Goal: Find specific page/section: Find specific page/section

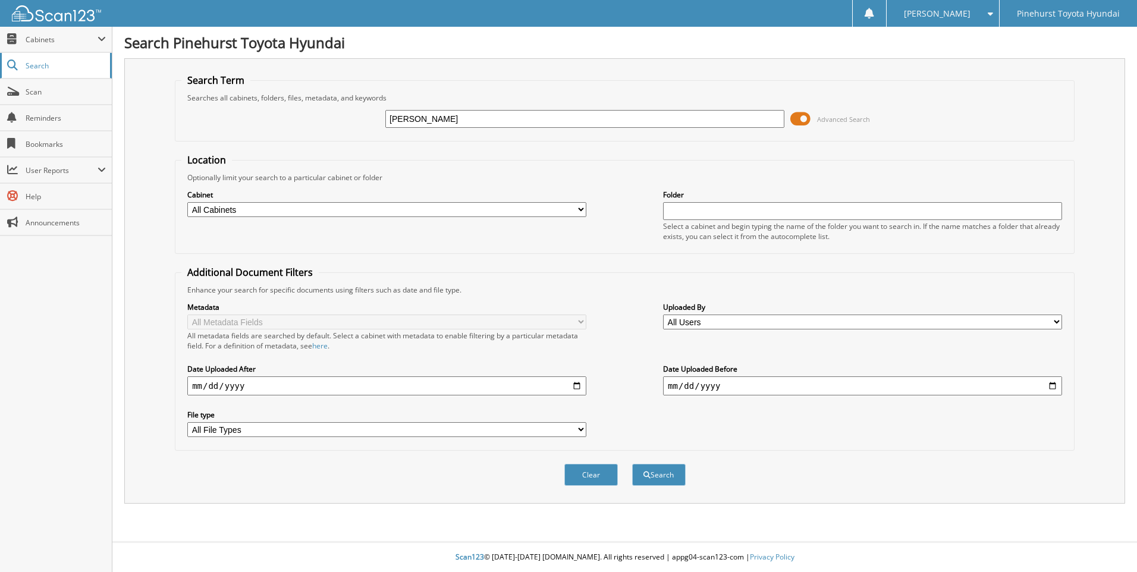
type input "[PERSON_NAME]"
click at [632, 464] on button "Search" at bounding box center [659, 475] width 54 height 22
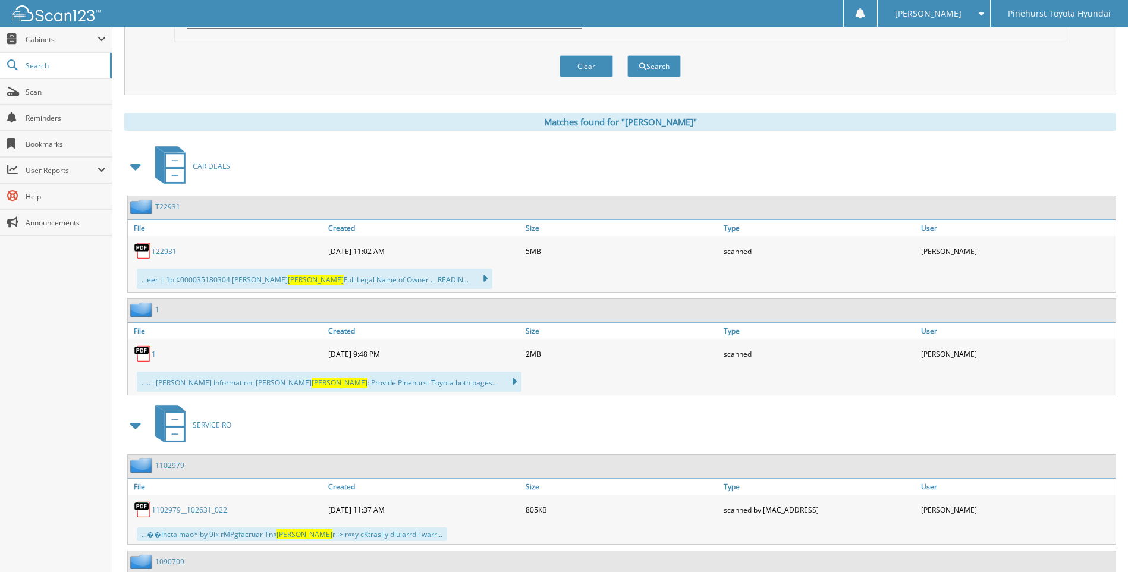
scroll to position [535, 0]
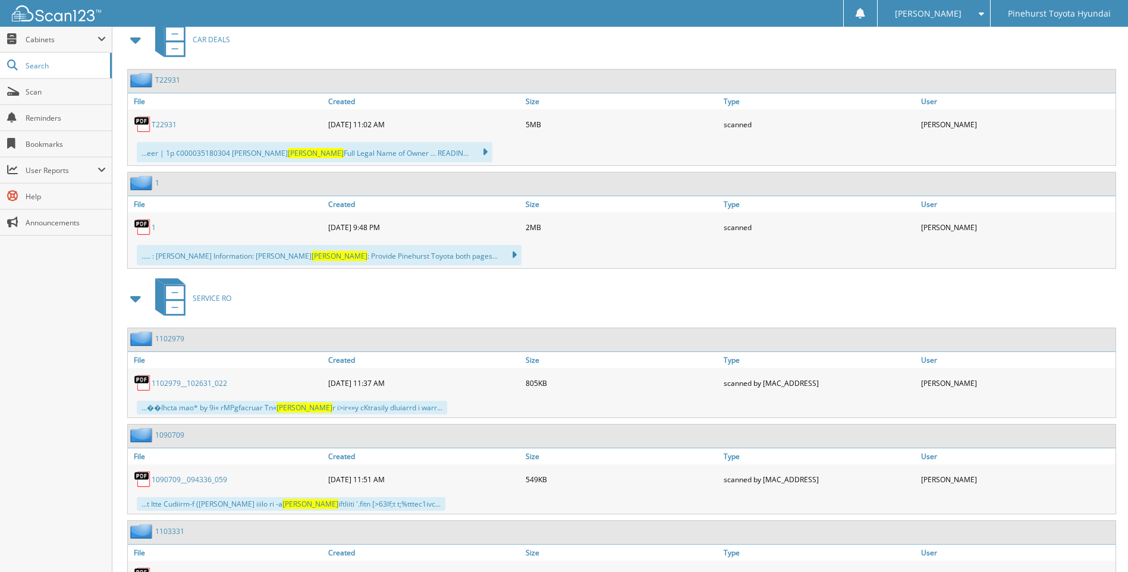
click at [162, 128] on link "T22931" at bounding box center [164, 125] width 25 height 10
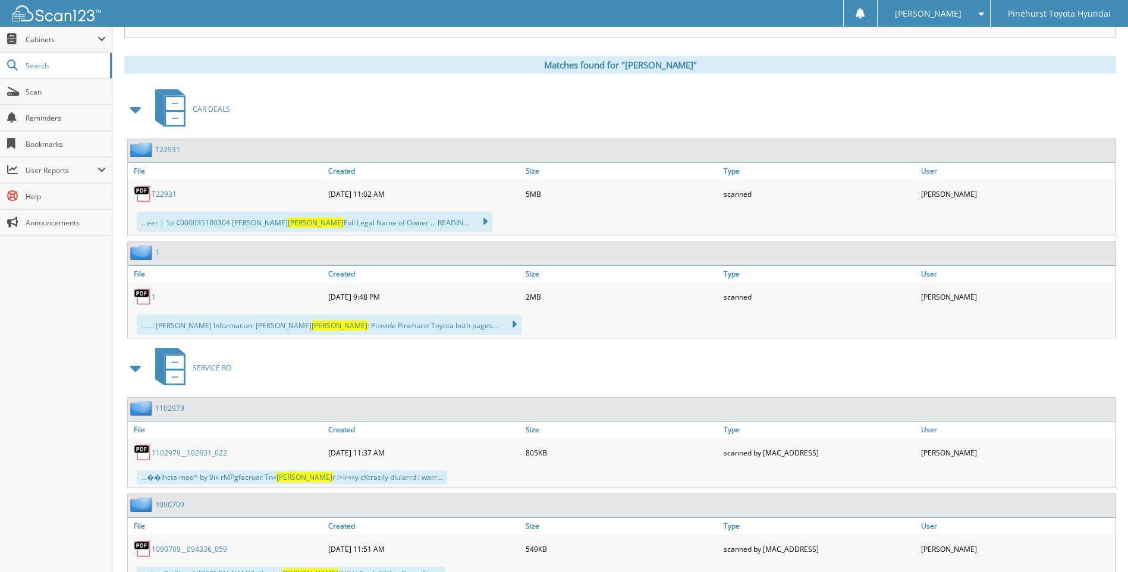
scroll to position [297, 0]
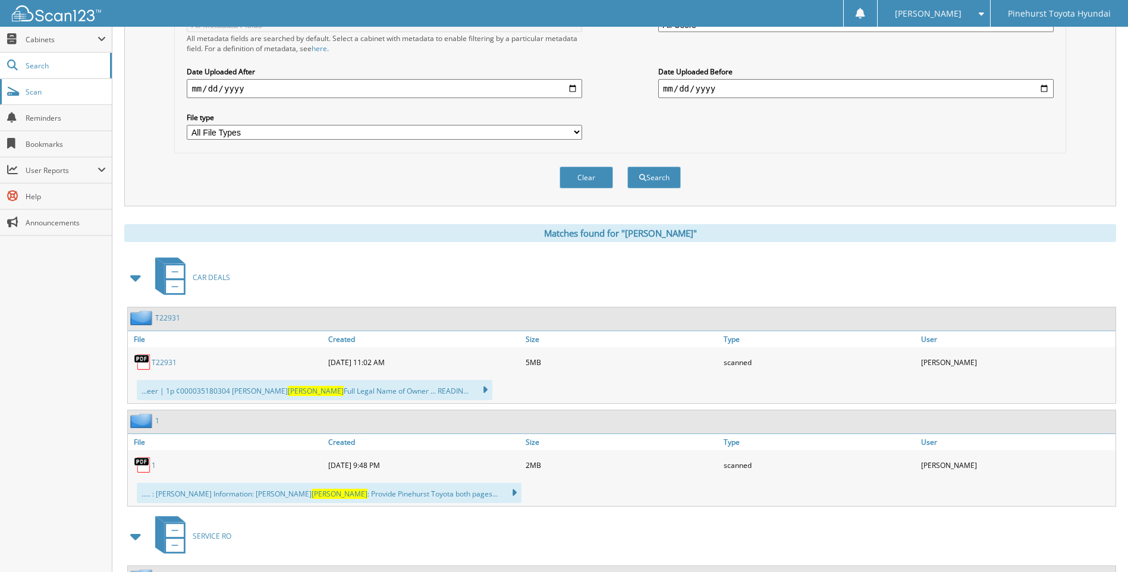
click at [58, 91] on span "Scan" at bounding box center [66, 92] width 80 height 10
